Goal: Task Accomplishment & Management: Manage account settings

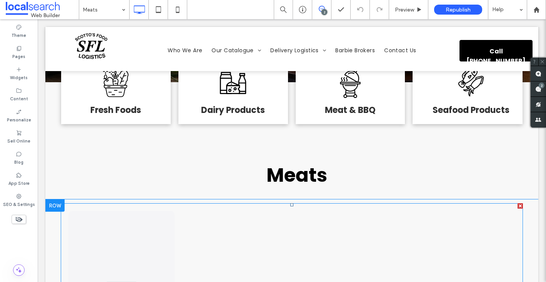
scroll to position [264, 0]
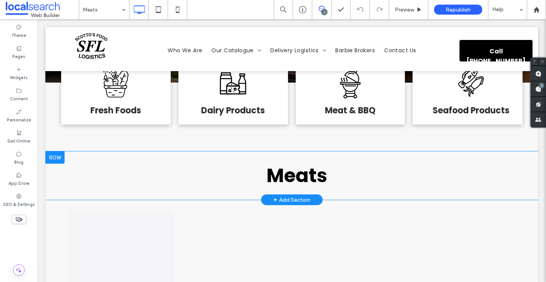
click at [59, 151] on div at bounding box center [54, 157] width 19 height 12
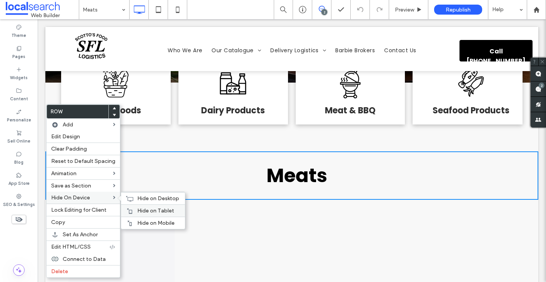
click at [127, 207] on div "Hide on Tablet" at bounding box center [153, 210] width 64 height 12
click at [148, 224] on span "Hide on Mobile" at bounding box center [155, 223] width 37 height 7
click at [134, 198] on div "Hide on Desktop" at bounding box center [153, 198] width 64 height 12
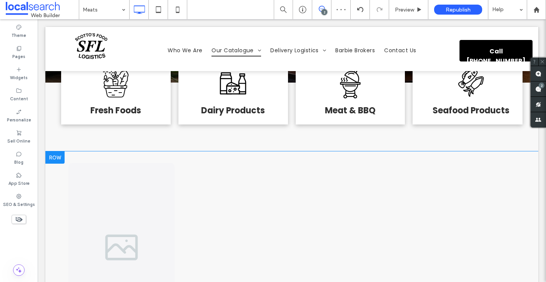
click at [55, 151] on div at bounding box center [54, 157] width 19 height 12
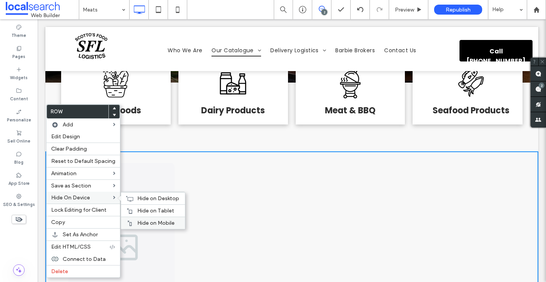
click at [141, 223] on span "Hide on Mobile" at bounding box center [155, 223] width 37 height 7
click at [138, 213] on link at bounding box center [121, 247] width 112 height 179
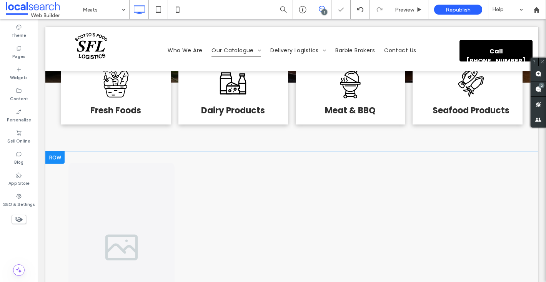
click at [59, 151] on div at bounding box center [54, 157] width 19 height 12
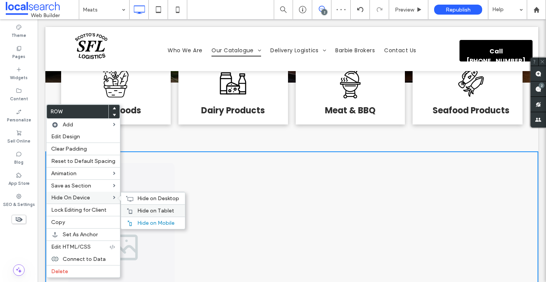
click at [128, 209] on icon at bounding box center [129, 211] width 6 height 6
click at [133, 200] on div "Hide on Desktop" at bounding box center [153, 198] width 64 height 12
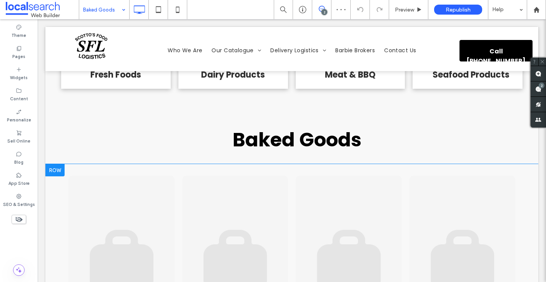
click at [57, 164] on div at bounding box center [54, 170] width 19 height 12
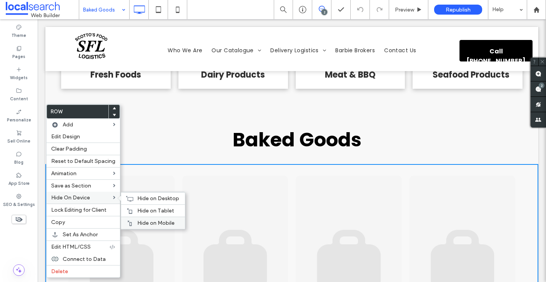
click at [129, 225] on icon at bounding box center [129, 223] width 6 height 6
click at [132, 207] on div "Hide on Tablet" at bounding box center [153, 210] width 64 height 12
click at [131, 199] on use at bounding box center [129, 198] width 7 height 5
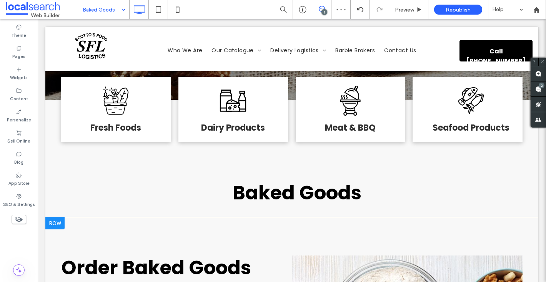
scroll to position [228, 0]
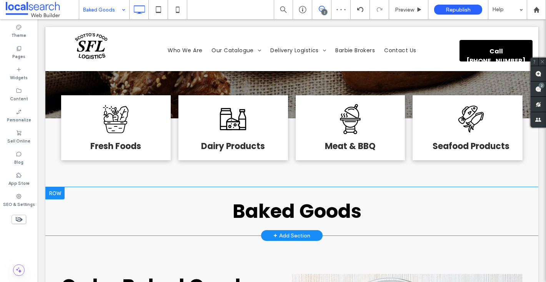
click at [60, 187] on div at bounding box center [54, 193] width 19 height 12
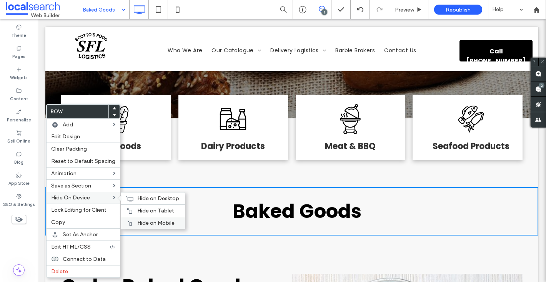
click at [134, 221] on div "Hide on Mobile" at bounding box center [153, 223] width 64 height 12
click at [130, 210] on div at bounding box center [130, 211] width 8 height 6
click at [126, 199] on icon at bounding box center [130, 199] width 8 height 6
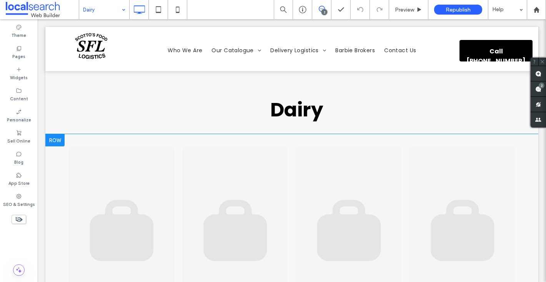
click at [56, 134] on div at bounding box center [54, 140] width 19 height 12
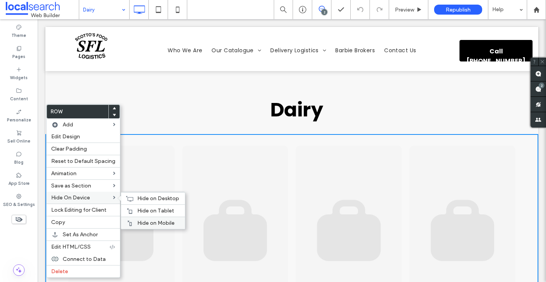
click at [142, 222] on span "Hide on Mobile" at bounding box center [155, 223] width 37 height 7
click at [126, 208] on icon at bounding box center [129, 211] width 6 height 6
click at [131, 199] on div "Hide on Desktop" at bounding box center [153, 198] width 64 height 12
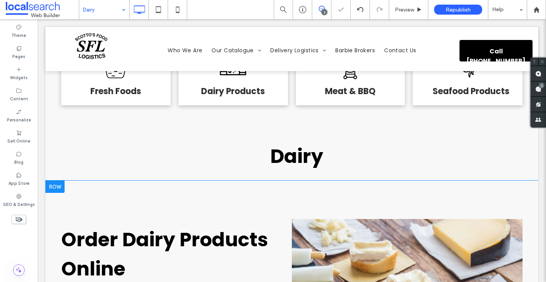
scroll to position [255, 0]
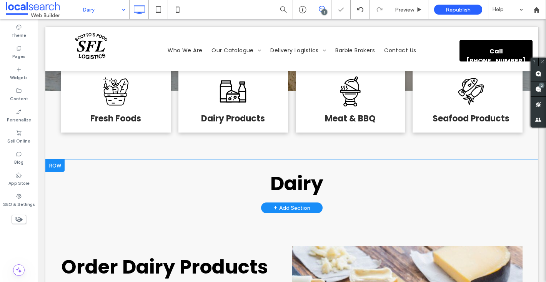
click at [56, 164] on div at bounding box center [54, 165] width 19 height 12
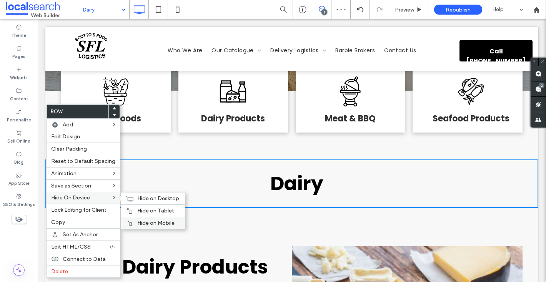
click at [129, 225] on use at bounding box center [130, 222] width 4 height 5
click at [137, 214] on span "Hide on Tablet" at bounding box center [155, 210] width 37 height 7
click at [128, 197] on use at bounding box center [129, 198] width 7 height 5
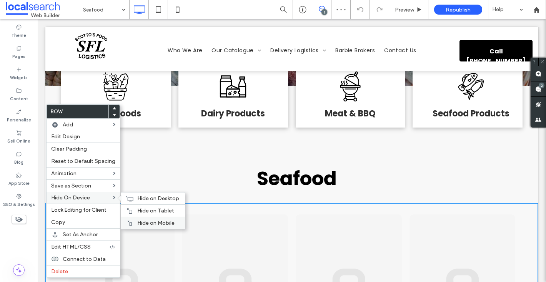
click at [133, 225] on div "Hide on Mobile" at bounding box center [153, 223] width 64 height 12
click at [132, 212] on div "Hide on Tablet" at bounding box center [153, 210] width 64 height 12
click at [127, 199] on icon at bounding box center [130, 199] width 8 height 6
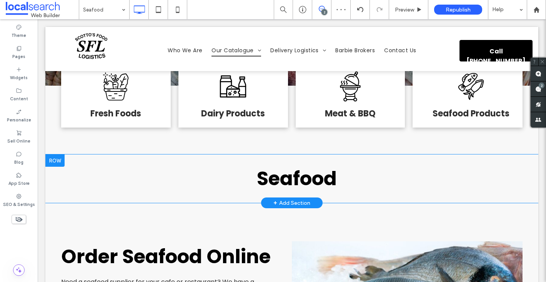
click at [56, 154] on div at bounding box center [54, 160] width 19 height 12
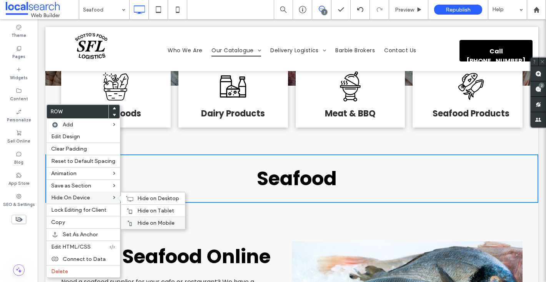
click at [133, 219] on div "Hide on Mobile" at bounding box center [153, 223] width 64 height 12
click at [129, 206] on div "Hide on Tablet" at bounding box center [153, 210] width 64 height 12
click at [128, 199] on icon at bounding box center [130, 199] width 8 height 6
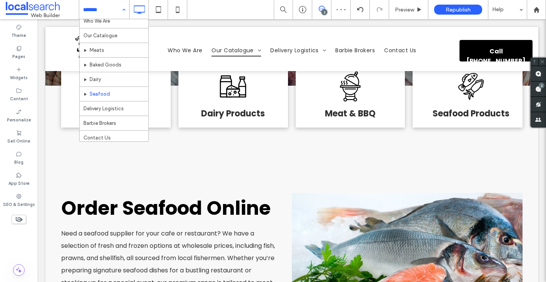
scroll to position [22, 0]
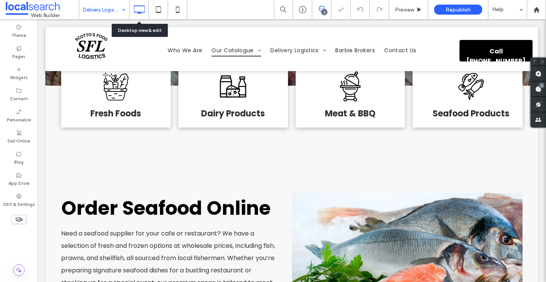
click at [114, 3] on input at bounding box center [102, 9] width 38 height 19
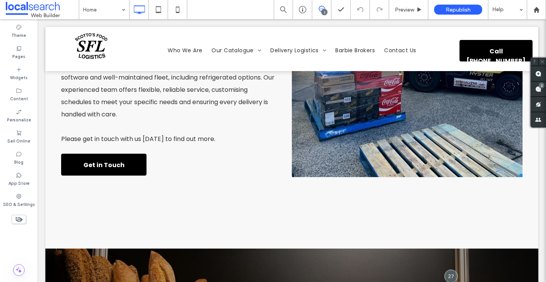
scroll to position [1718, 0]
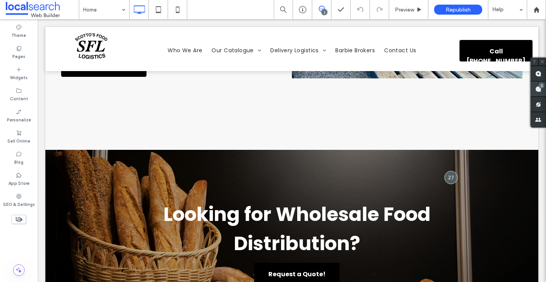
click at [542, 85] on div "2" at bounding box center [537, 88] width 15 height 15
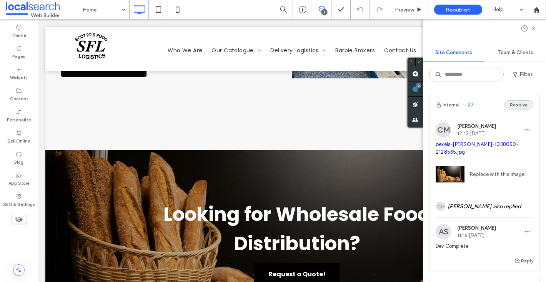
click at [519, 105] on button "Resolve" at bounding box center [518, 104] width 29 height 9
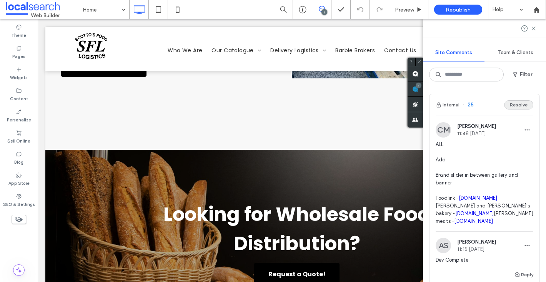
click at [519, 105] on button "Resolve" at bounding box center [518, 104] width 29 height 9
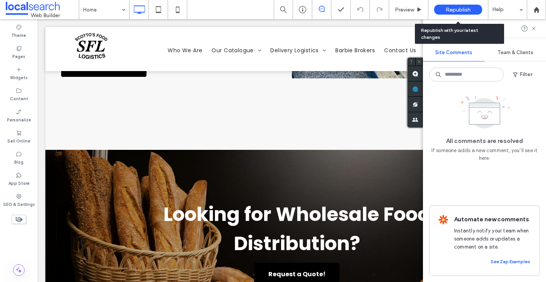
click at [454, 8] on span "Republish" at bounding box center [457, 10] width 25 height 7
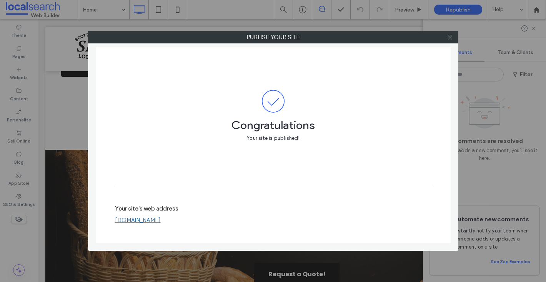
click at [452, 35] on icon at bounding box center [450, 38] width 6 height 6
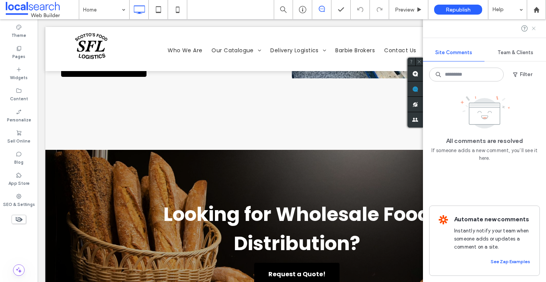
click at [531, 26] on icon at bounding box center [533, 28] width 6 height 6
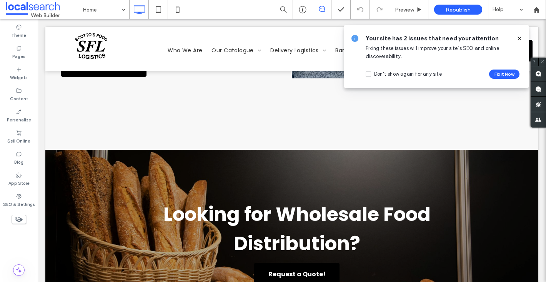
click at [20, 219] on use at bounding box center [18, 219] width 7 height 5
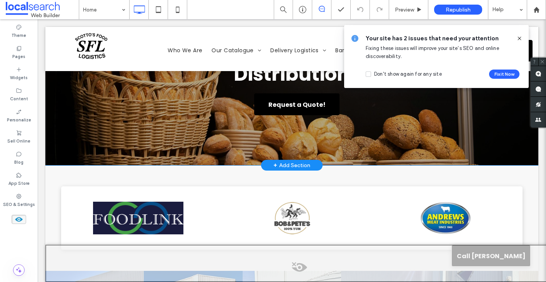
scroll to position [1888, 0]
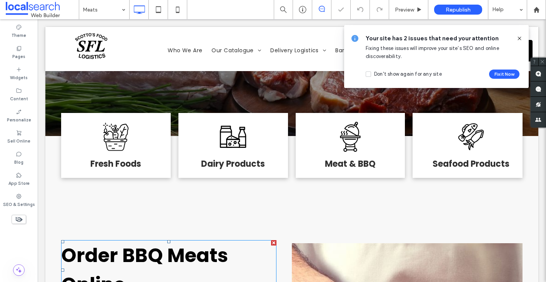
scroll to position [206, 0]
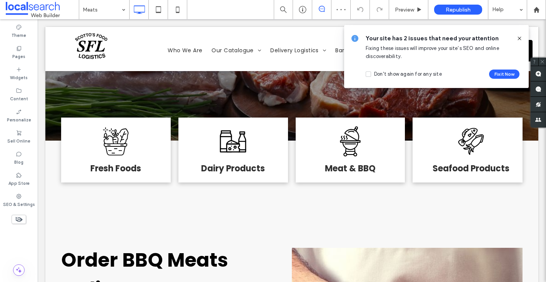
click at [17, 216] on icon at bounding box center [19, 219] width 8 height 8
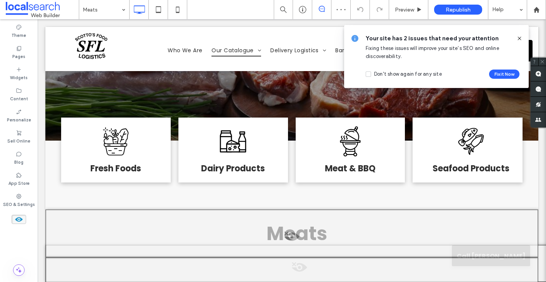
click at [280, 231] on span at bounding box center [291, 238] width 491 height 15
click at [290, 206] on button "Yes" at bounding box center [291, 206] width 24 height 10
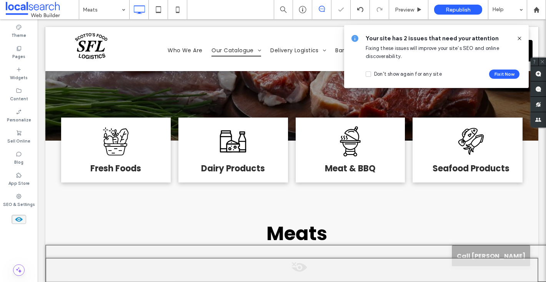
click at [202, 247] on button "Yes" at bounding box center [204, 245] width 24 height 10
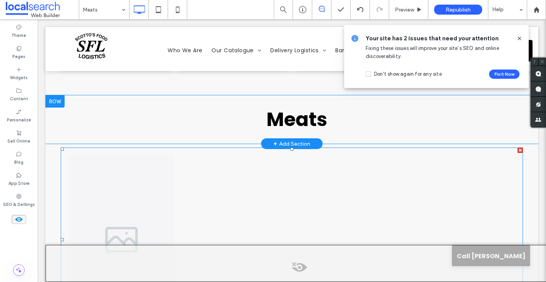
scroll to position [318, 0]
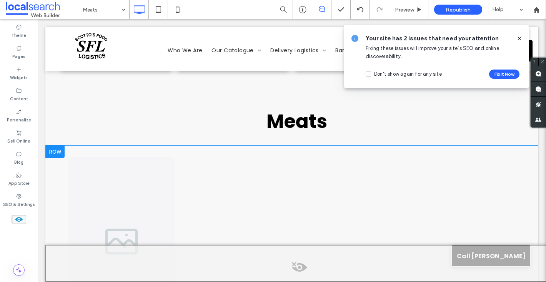
click at [55, 146] on div at bounding box center [54, 152] width 19 height 12
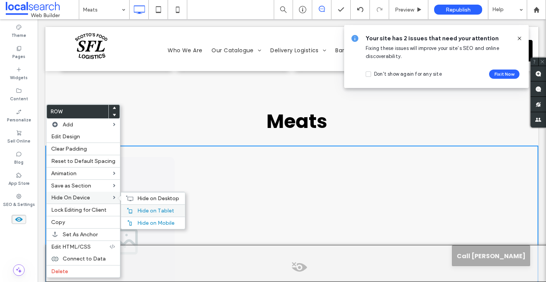
click at [128, 209] on icon at bounding box center [129, 210] width 6 height 6
click at [138, 221] on span "Hide on Mobile" at bounding box center [155, 223] width 37 height 7
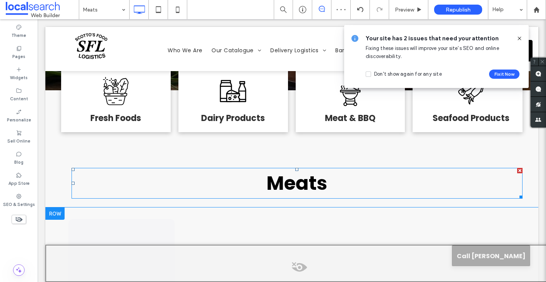
scroll to position [245, 0]
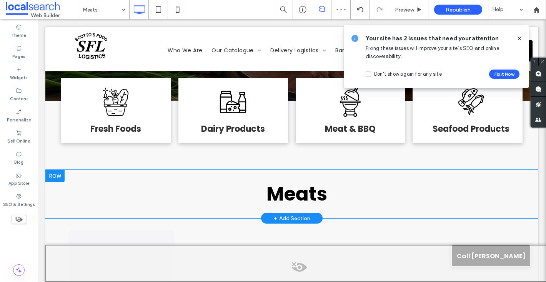
click at [55, 170] on div at bounding box center [54, 176] width 19 height 12
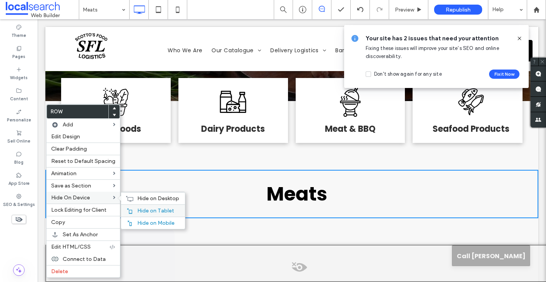
click at [131, 212] on div "Hide on Tablet" at bounding box center [153, 210] width 64 height 12
click at [144, 222] on span "Hide on Mobile" at bounding box center [155, 223] width 37 height 7
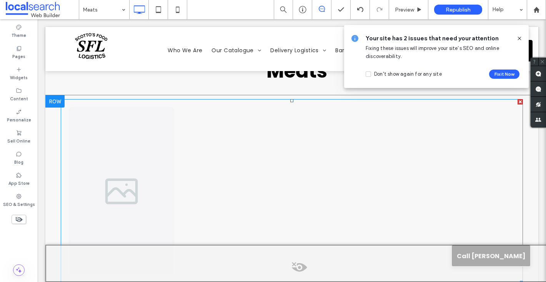
scroll to position [514, 0]
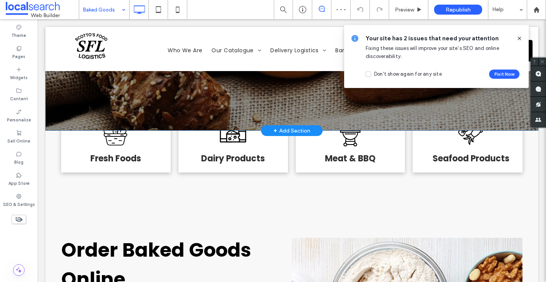
scroll to position [202, 0]
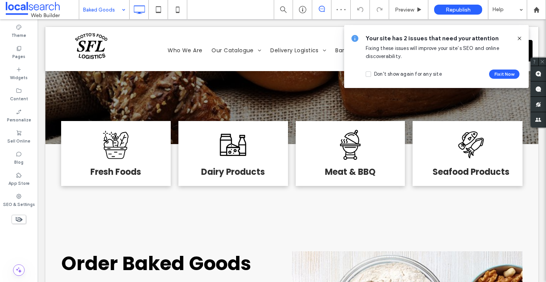
click at [20, 218] on use at bounding box center [18, 219] width 7 height 5
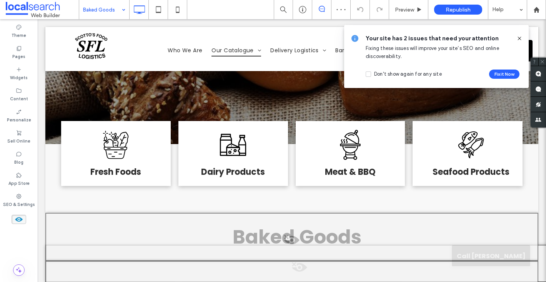
click at [89, 213] on div at bounding box center [291, 237] width 493 height 48
click at [95, 195] on button "Yes" at bounding box center [100, 194] width 24 height 10
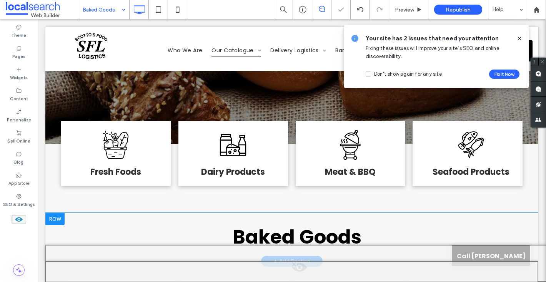
click at [59, 213] on div at bounding box center [54, 219] width 19 height 12
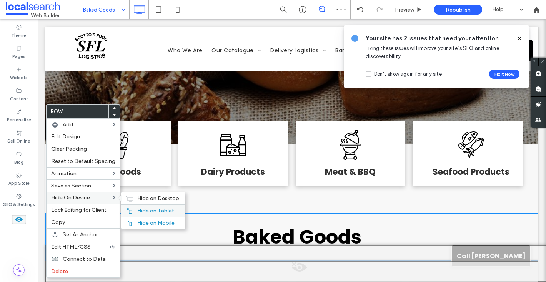
click at [131, 207] on div "Hide on Tablet" at bounding box center [153, 210] width 64 height 12
click at [137, 223] on span "Hide on Mobile" at bounding box center [155, 223] width 37 height 7
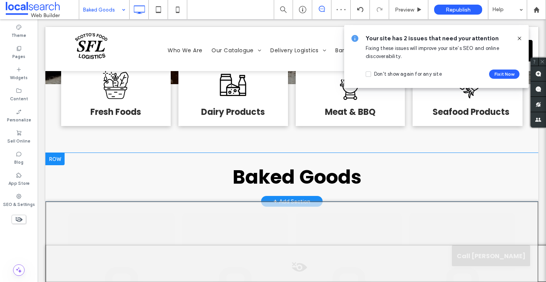
scroll to position [263, 0]
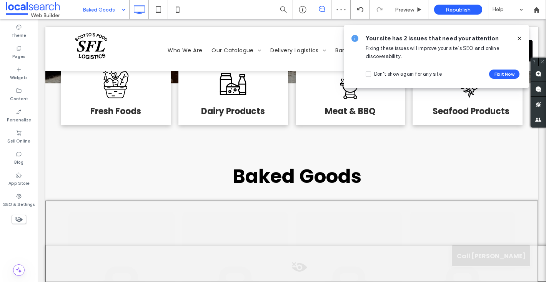
click at [165, 195] on button "Yes" at bounding box center [170, 196] width 24 height 10
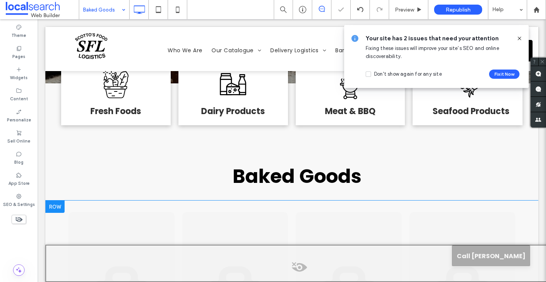
click at [61, 201] on div at bounding box center [54, 207] width 19 height 12
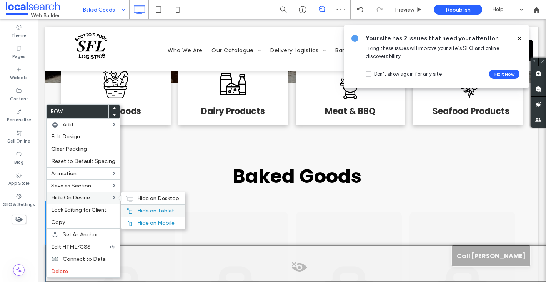
click at [126, 206] on div "Hide on Tablet" at bounding box center [153, 210] width 64 height 12
click at [142, 222] on span "Hide on Mobile" at bounding box center [155, 223] width 37 height 7
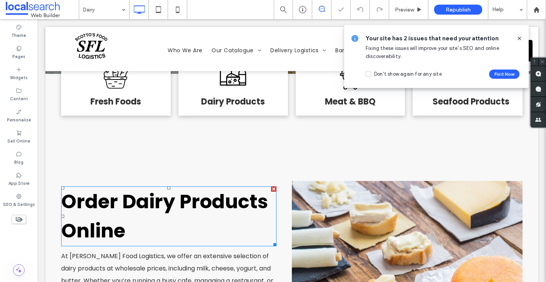
scroll to position [273, 0]
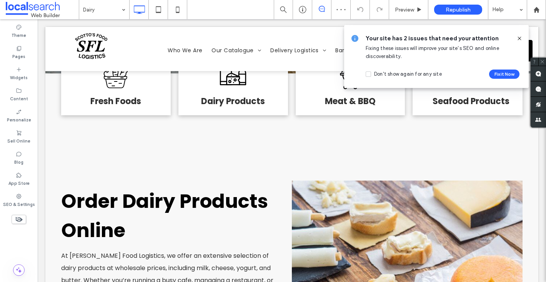
click at [18, 219] on icon at bounding box center [19, 219] width 8 height 8
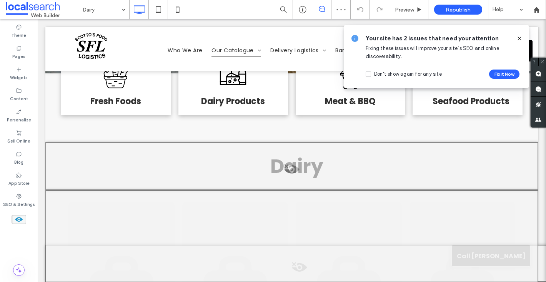
click at [97, 159] on div at bounding box center [291, 166] width 493 height 48
click at [112, 167] on button "Yes" at bounding box center [108, 169] width 24 height 10
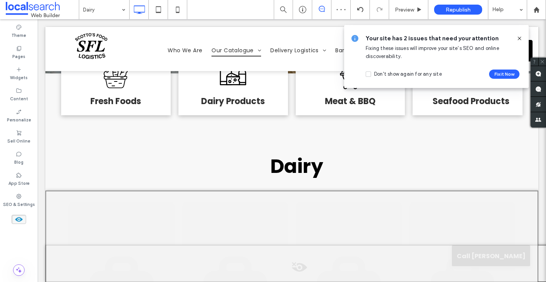
click at [147, 219] on button "Yes" at bounding box center [145, 219] width 24 height 10
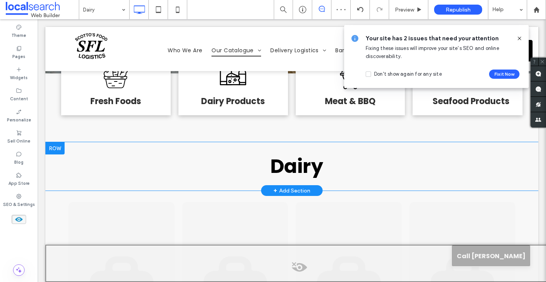
click at [57, 145] on div at bounding box center [54, 148] width 19 height 12
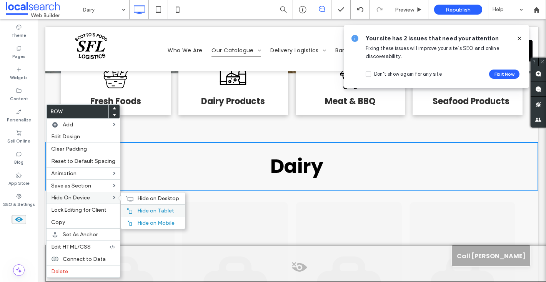
click at [144, 211] on span "Hide on Tablet" at bounding box center [155, 210] width 37 height 7
click at [133, 226] on div "Hide on Mobile" at bounding box center [153, 223] width 64 height 12
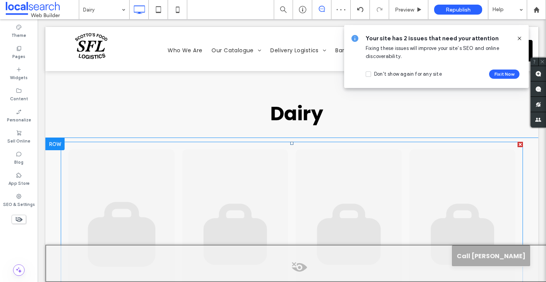
scroll to position [326, 0]
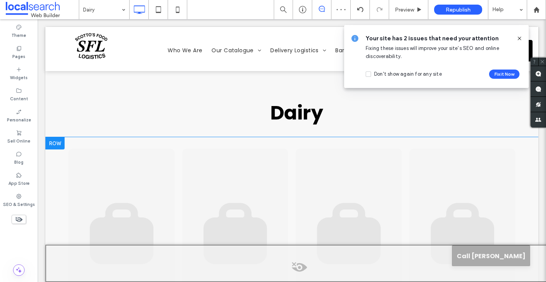
click at [49, 143] on div at bounding box center [54, 143] width 19 height 12
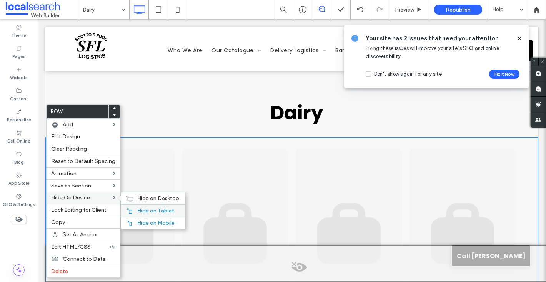
click at [131, 211] on div "Hide on Tablet" at bounding box center [153, 210] width 64 height 12
click at [148, 222] on span "Hide on Mobile" at bounding box center [155, 223] width 37 height 7
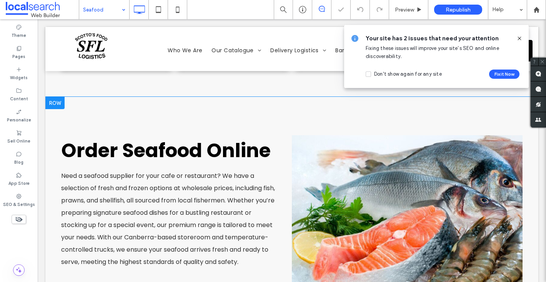
scroll to position [293, 0]
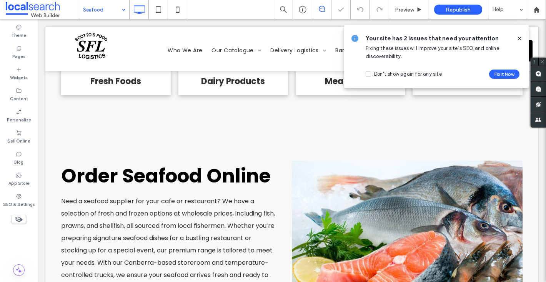
click at [18, 217] on icon at bounding box center [19, 219] width 8 height 8
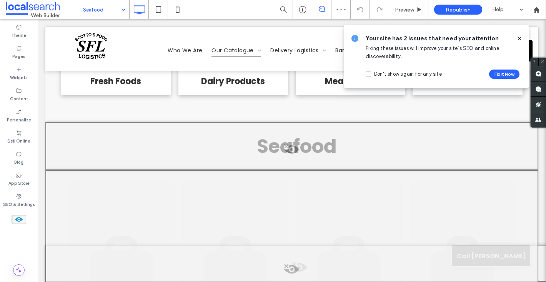
click at [159, 122] on div at bounding box center [291, 146] width 493 height 48
click at [161, 114] on button "Yes" at bounding box center [170, 111] width 24 height 10
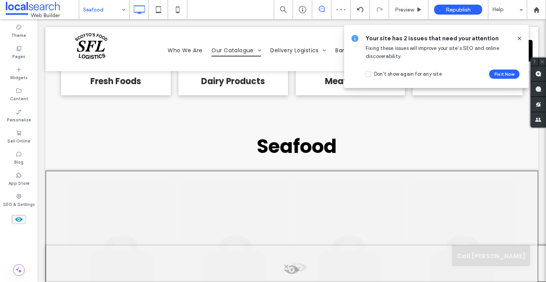
click at [149, 171] on div at bounding box center [291, 274] width 493 height 207
click at [161, 173] on button "Yes" at bounding box center [160, 174] width 24 height 10
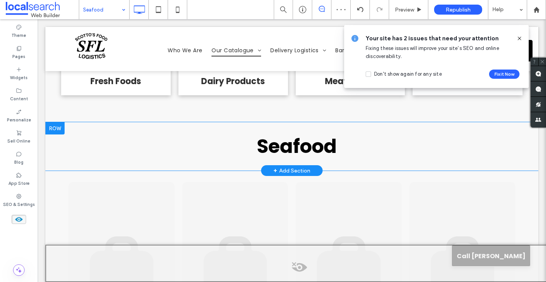
click at [57, 122] on div at bounding box center [54, 128] width 19 height 12
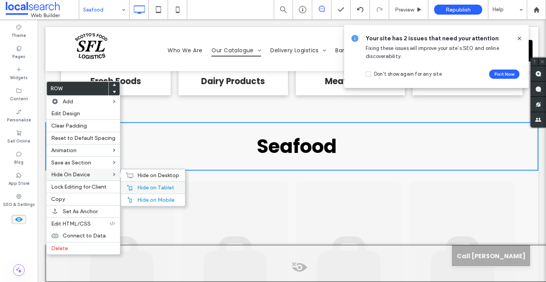
click at [143, 192] on div "Hide on Tablet" at bounding box center [153, 187] width 64 height 12
click at [137, 198] on span "Hide on Mobile" at bounding box center [155, 200] width 37 height 7
click at [155, 177] on link at bounding box center [121, 266] width 112 height 179
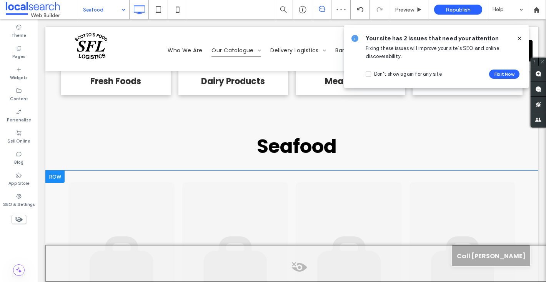
click at [60, 171] on div at bounding box center [54, 177] width 19 height 12
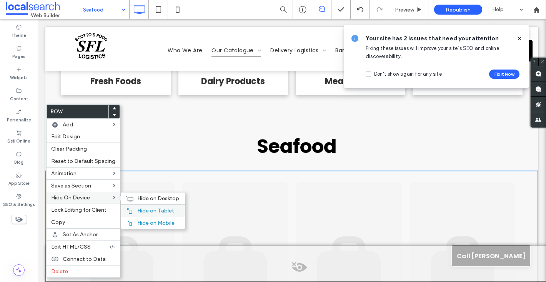
click at [129, 211] on icon at bounding box center [129, 211] width 6 height 6
click at [139, 222] on span "Hide on Mobile" at bounding box center [155, 223] width 37 height 7
click at [158, 132] on h3 "Seafood" at bounding box center [296, 146] width 451 height 29
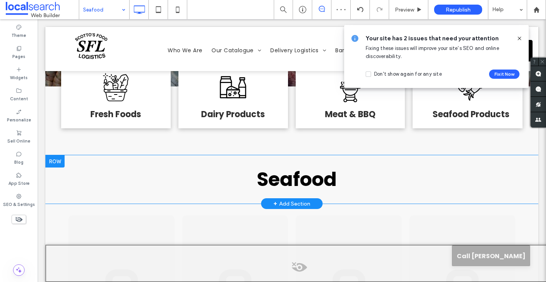
scroll to position [247, 0]
